Goal: Use online tool/utility: Utilize a website feature to perform a specific function

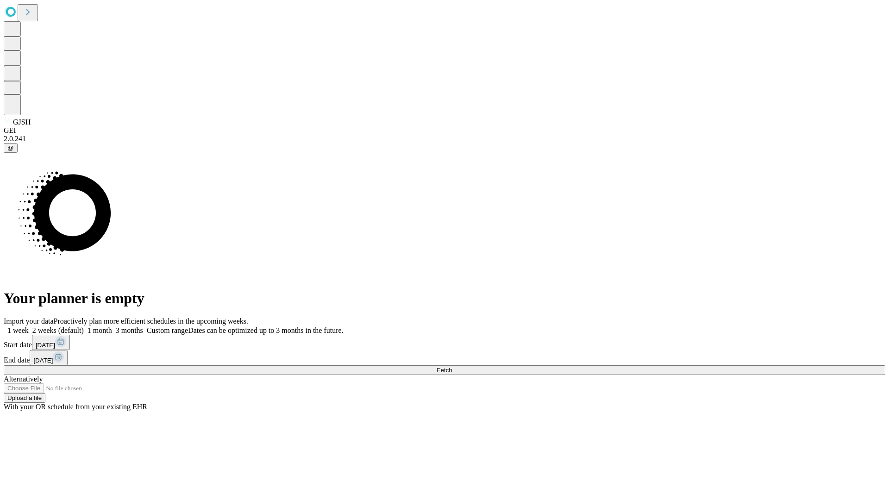
click at [452, 367] on span "Fetch" at bounding box center [444, 370] width 15 height 7
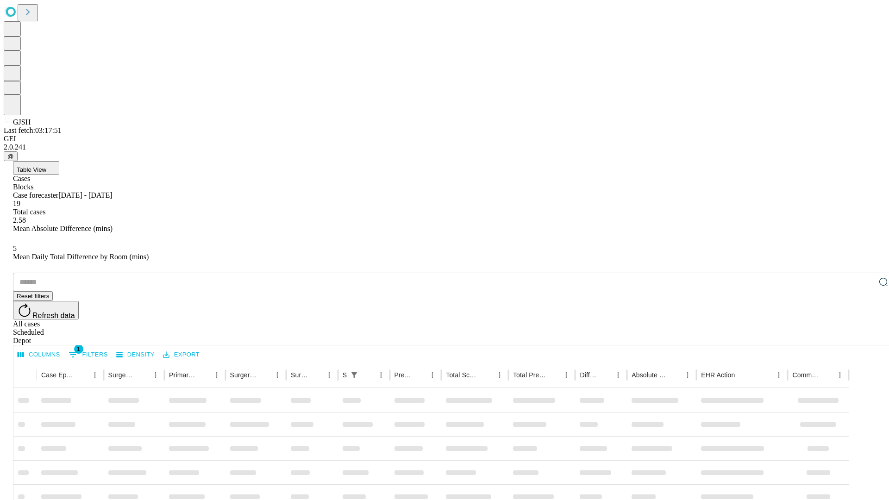
click at [46, 166] on span "Table View" at bounding box center [32, 169] width 30 height 7
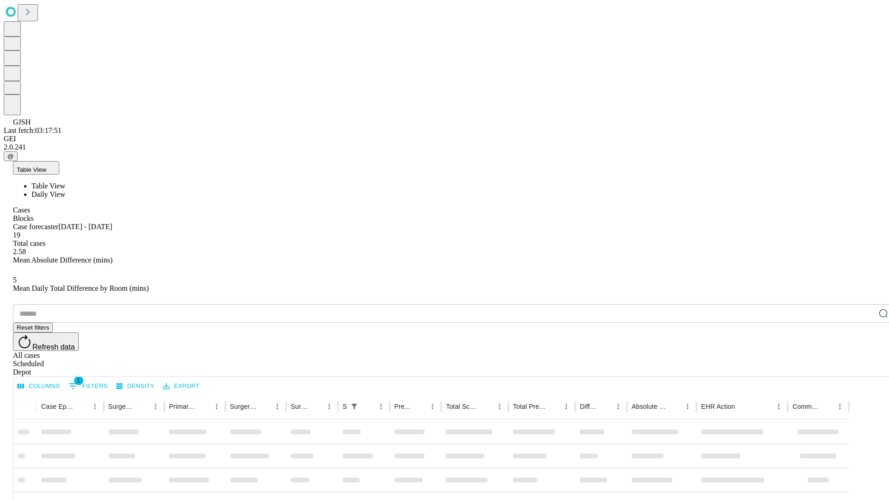
click at [65, 190] on span "Daily View" at bounding box center [48, 194] width 34 height 8
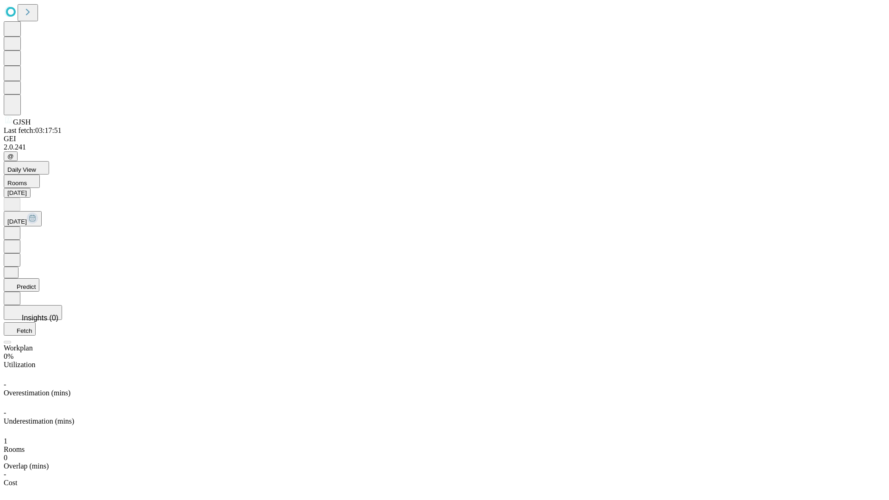
click at [39, 278] on button "Predict" at bounding box center [22, 284] width 36 height 13
